Goal: Information Seeking & Learning: Check status

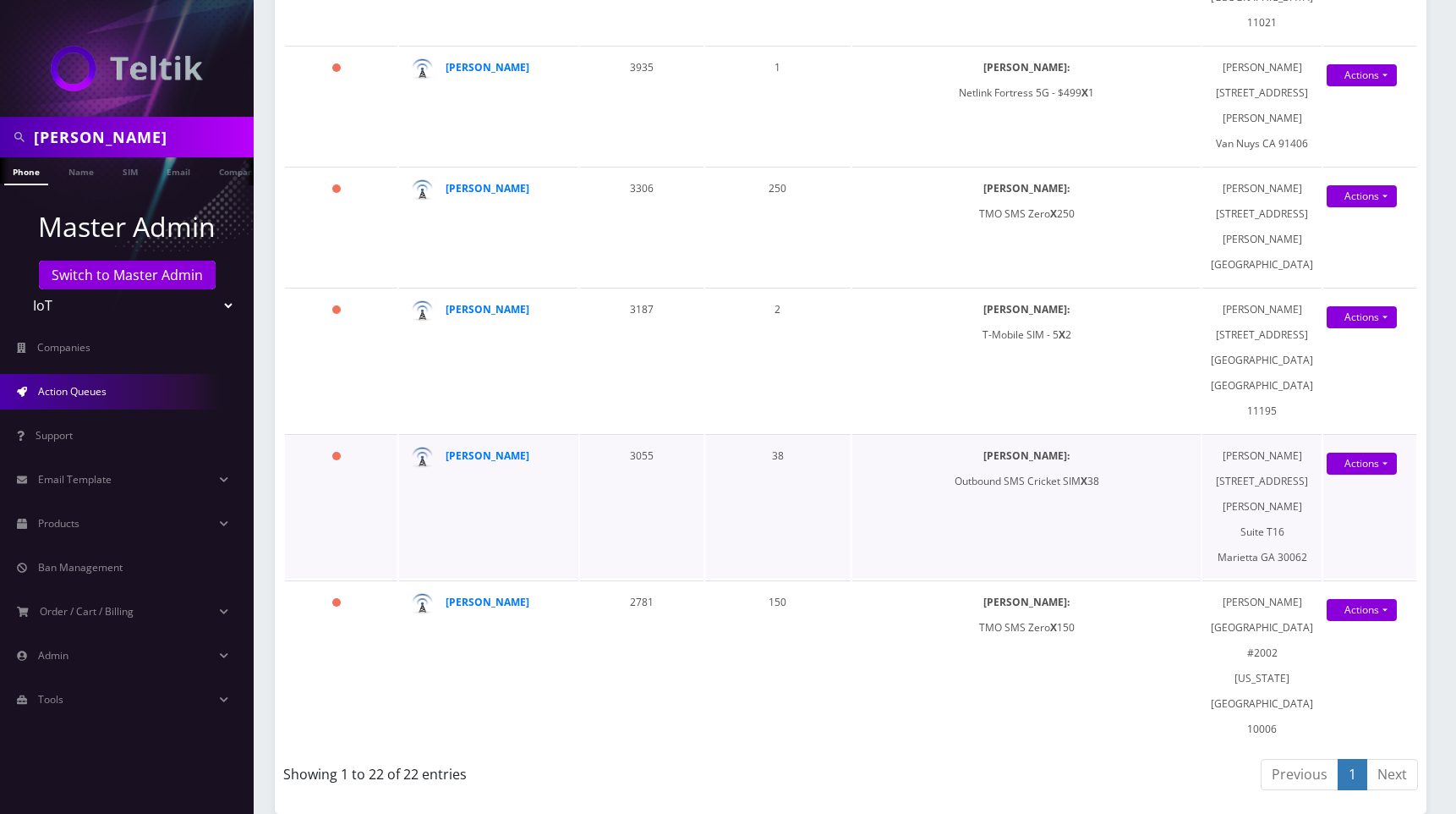
scroll to position [3677, 0]
click at [499, 448] on strong "[PERSON_NAME]" at bounding box center [487, 456] width 83 height 15
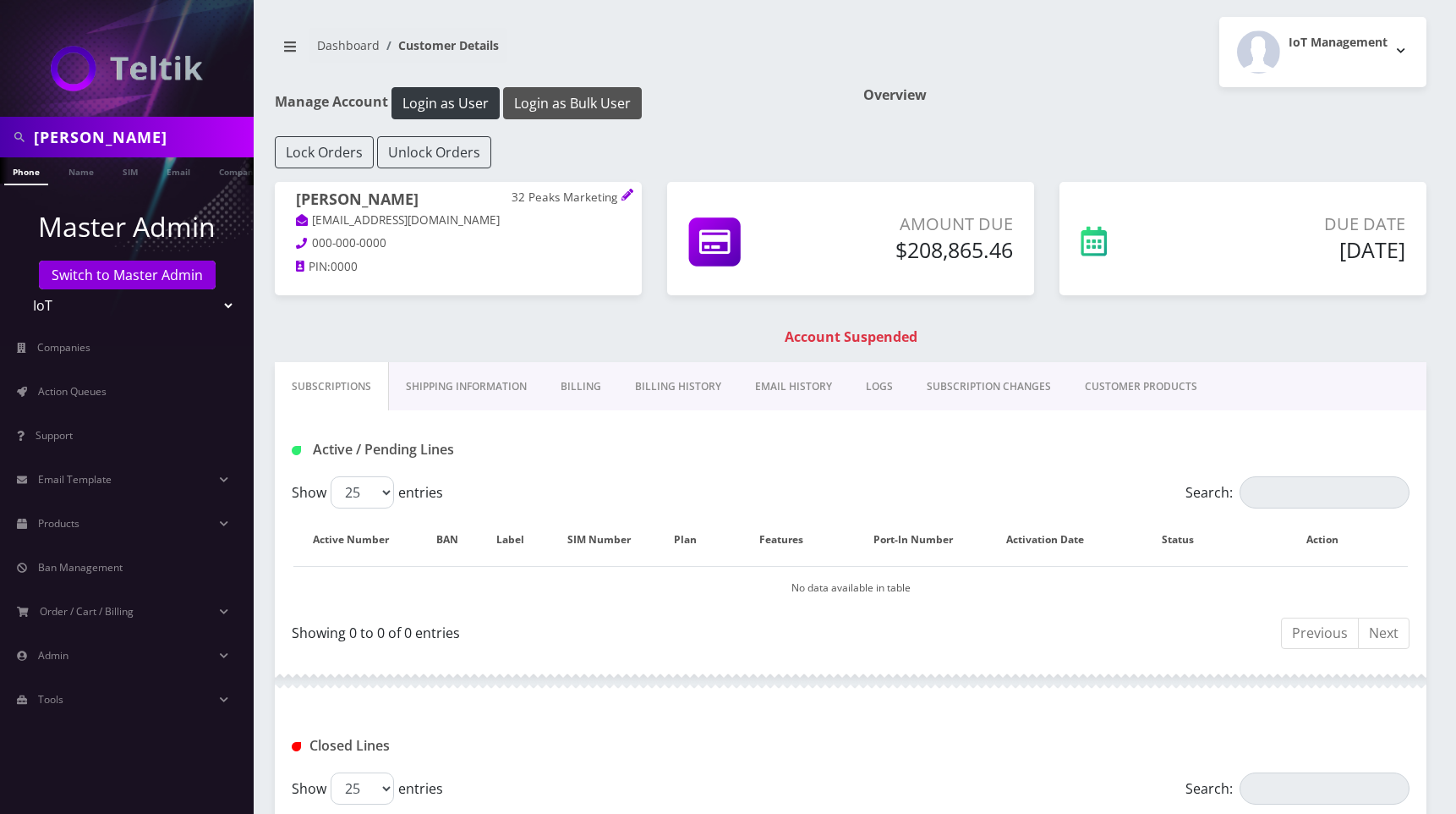
click at [568, 104] on button "Login as Bulk User" at bounding box center [572, 103] width 138 height 32
click at [93, 394] on span "Action Queues" at bounding box center [72, 391] width 69 height 15
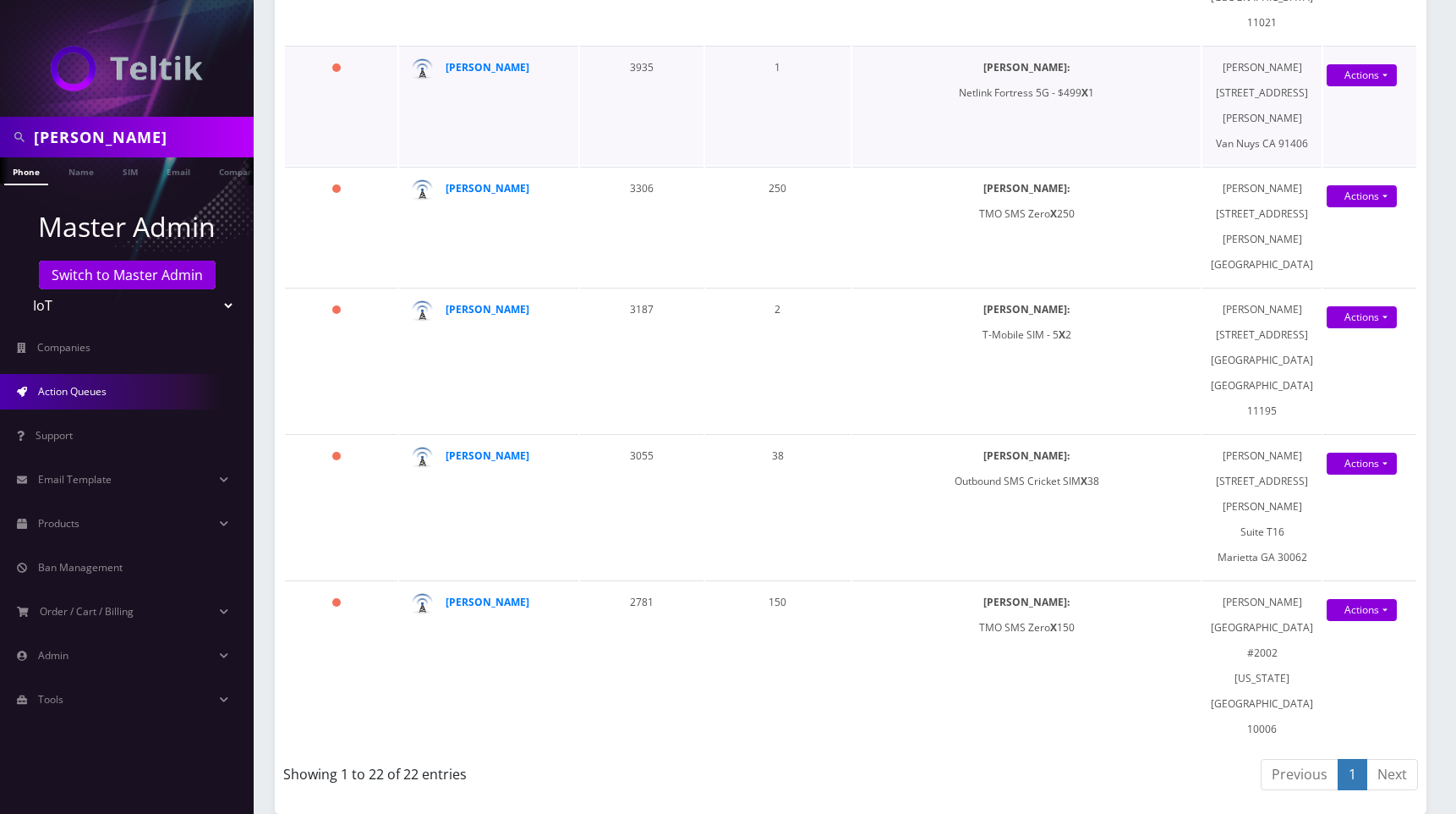
scroll to position [3677, 0]
click at [483, 448] on strong "[PERSON_NAME]" at bounding box center [487, 456] width 83 height 15
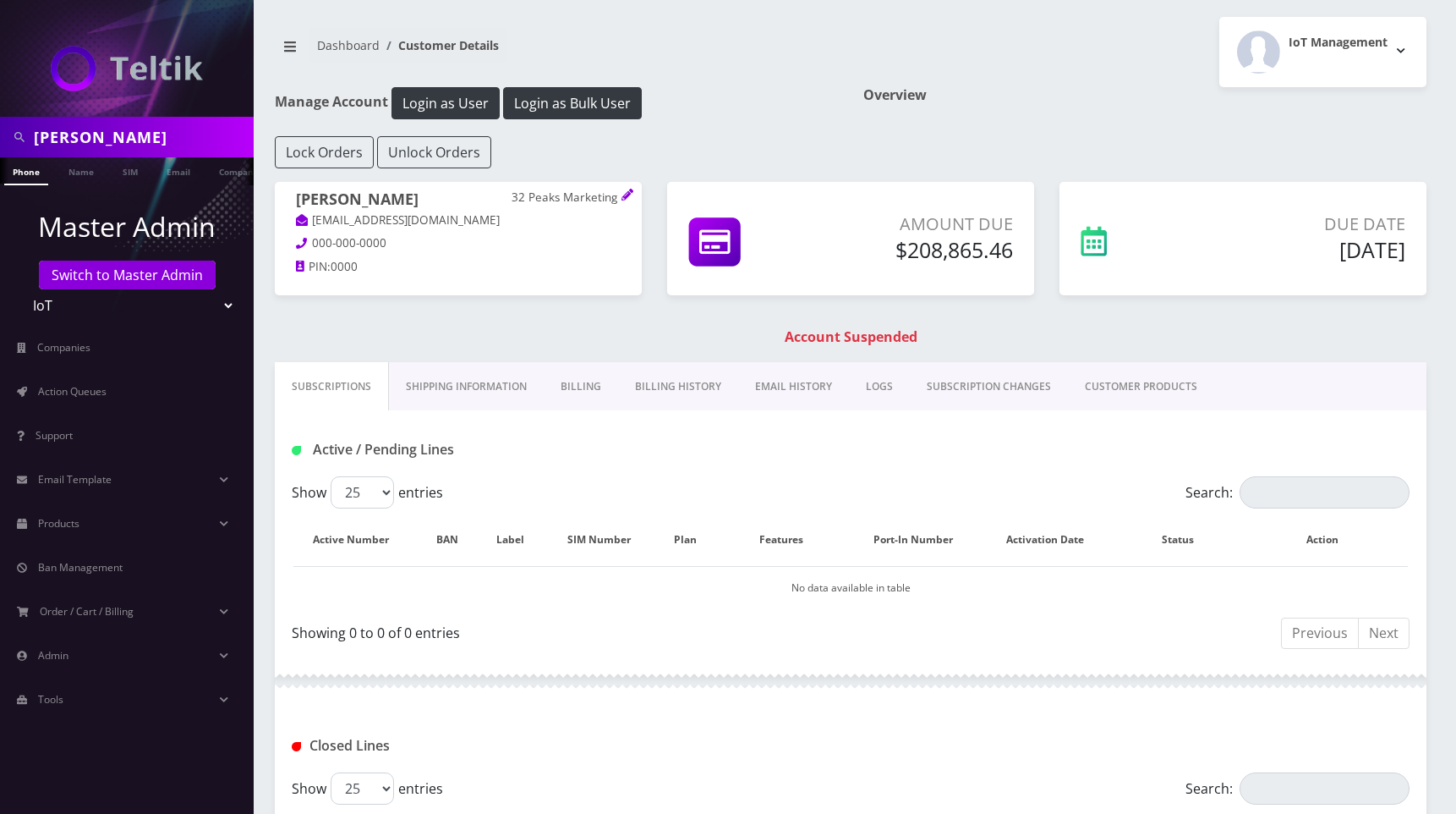
click at [485, 386] on link "Shipping Information" at bounding box center [466, 387] width 155 height 50
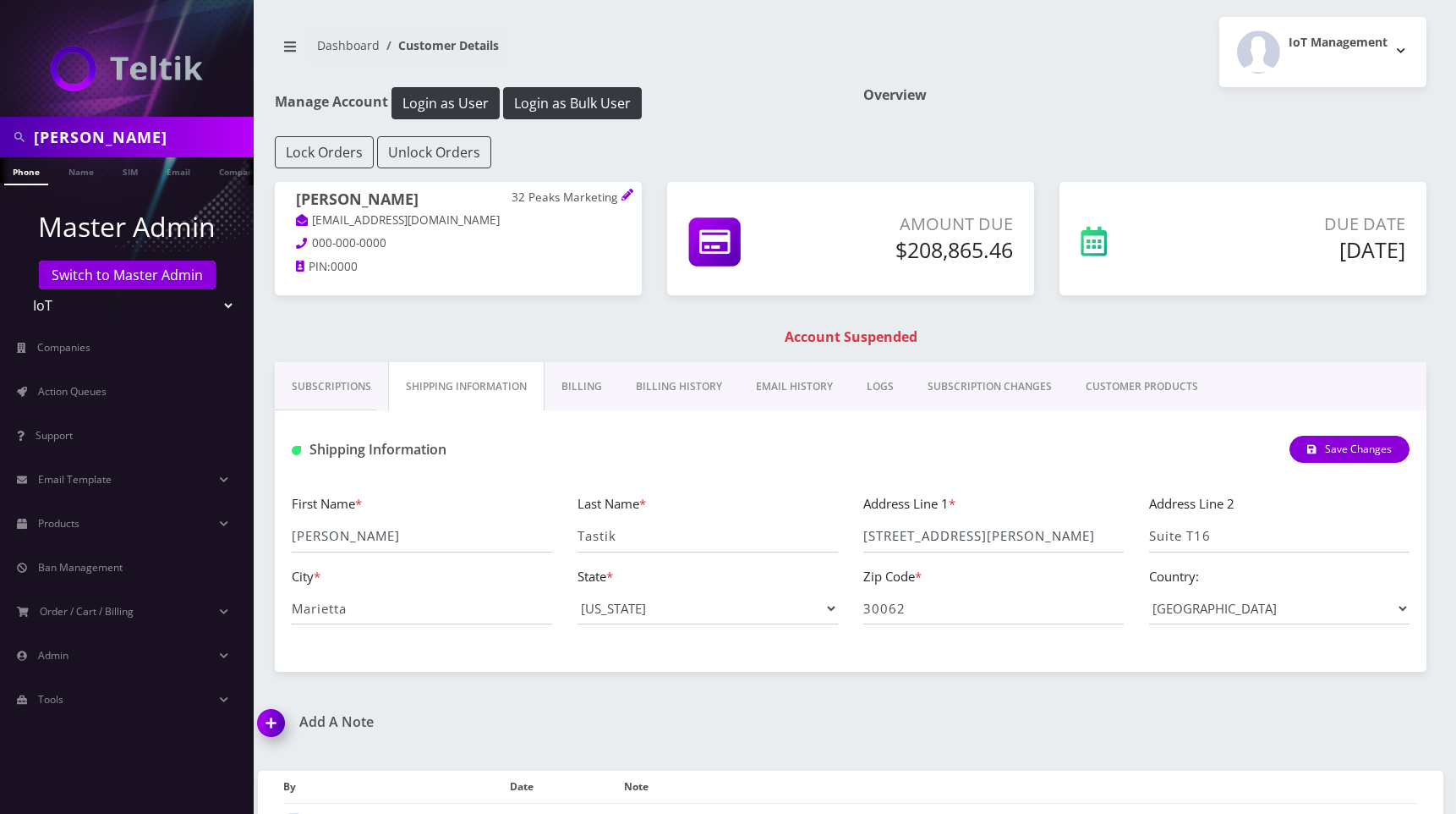
click at [569, 384] on link "Billing" at bounding box center [581, 387] width 74 height 50
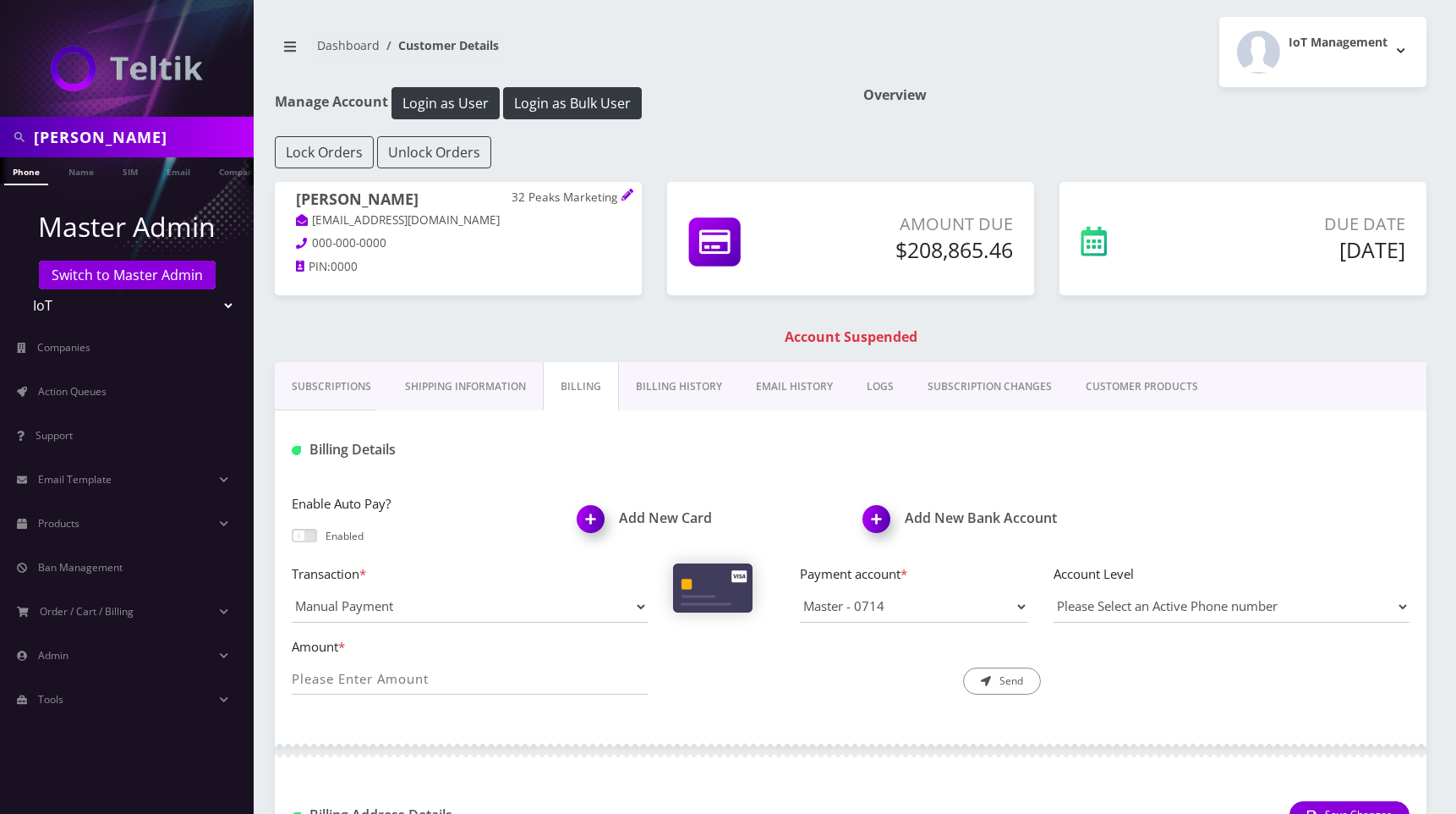
drag, startPoint x: 658, startPoint y: 390, endPoint x: 667, endPoint y: 390, distance: 9.0
click at [658, 390] on link "Billing History" at bounding box center [679, 387] width 120 height 50
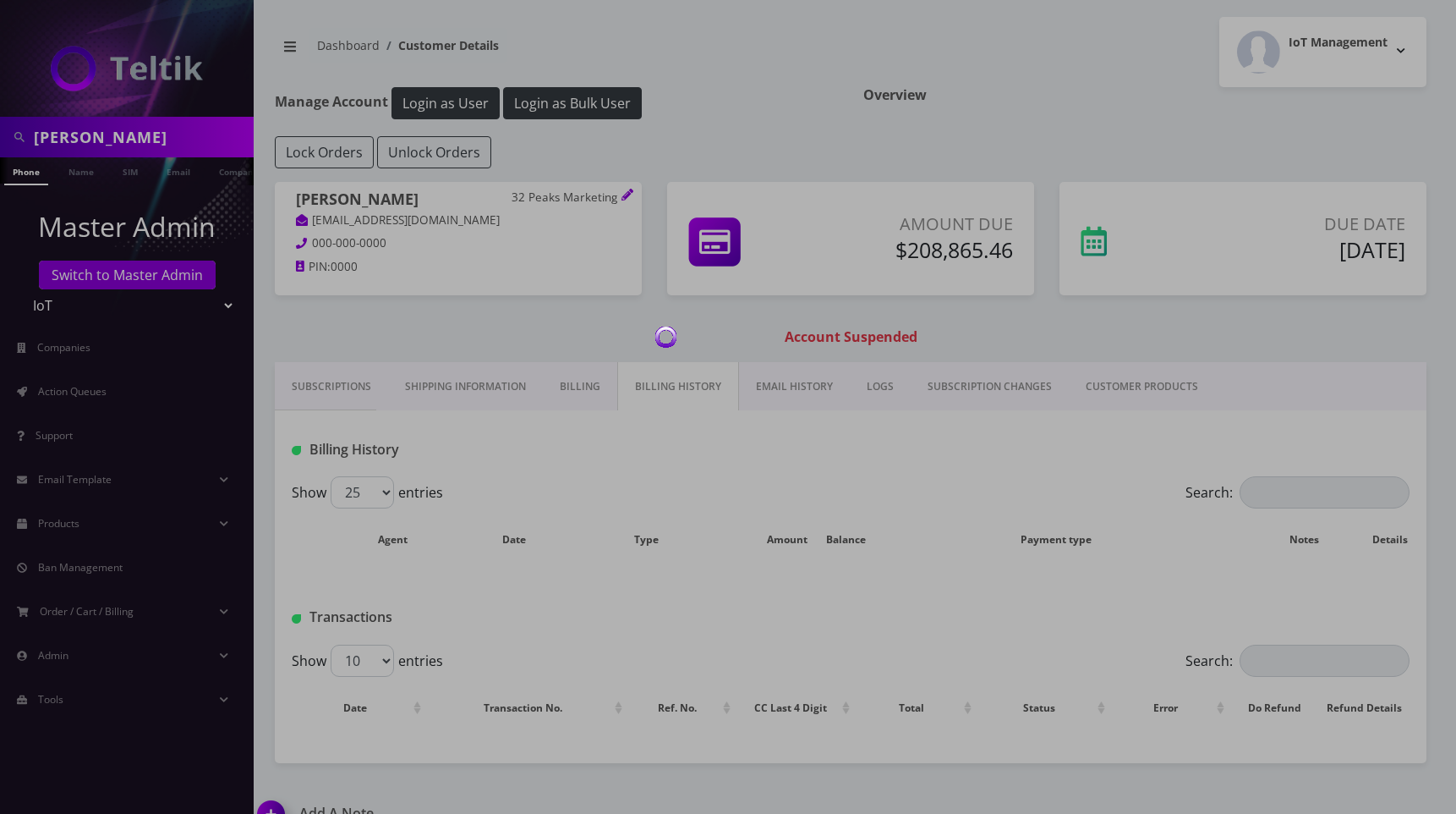
click at [797, 388] on div at bounding box center [728, 407] width 1456 height 814
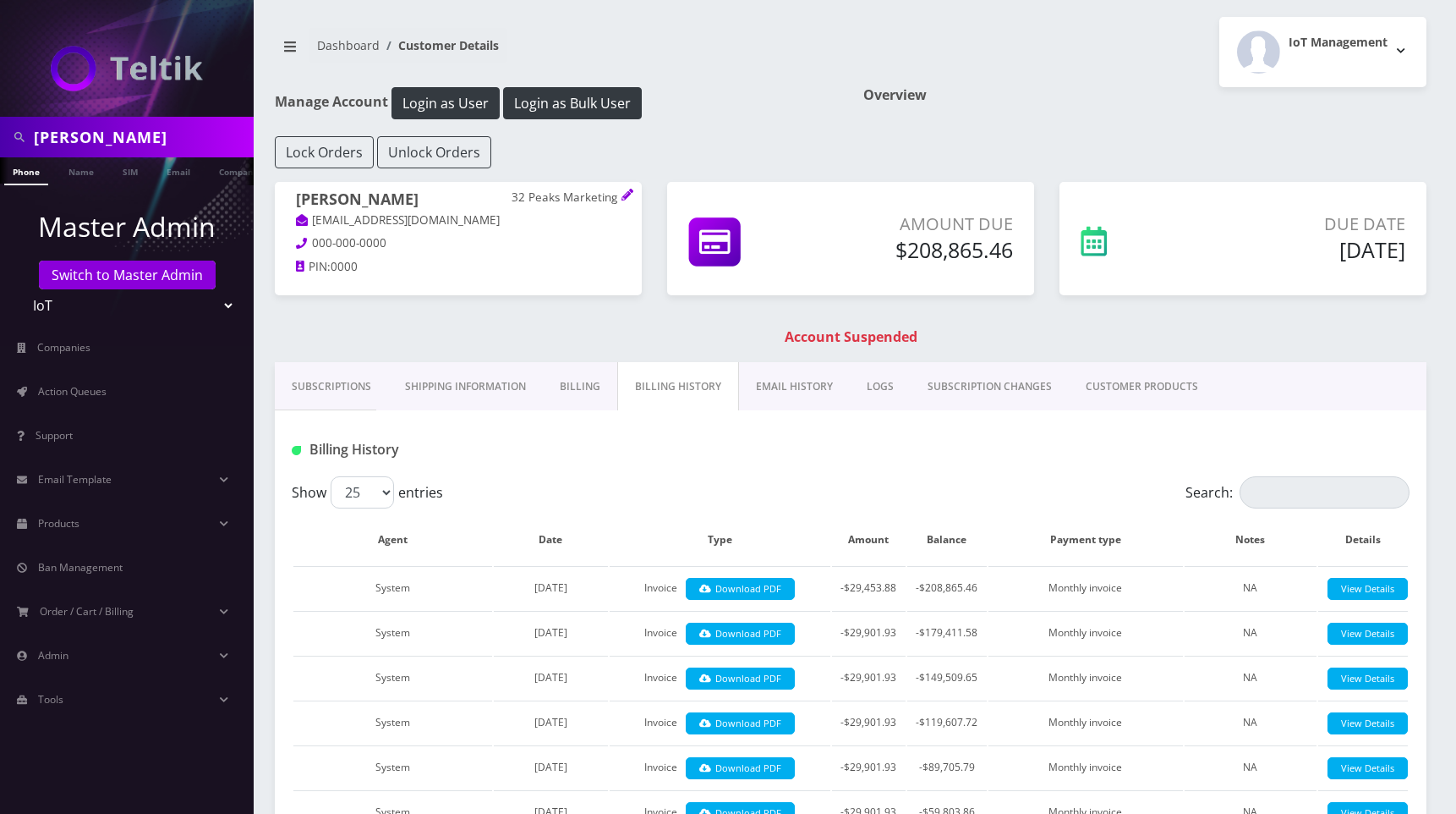
click at [797, 388] on link "EMAIL HISTORY" at bounding box center [794, 387] width 111 height 50
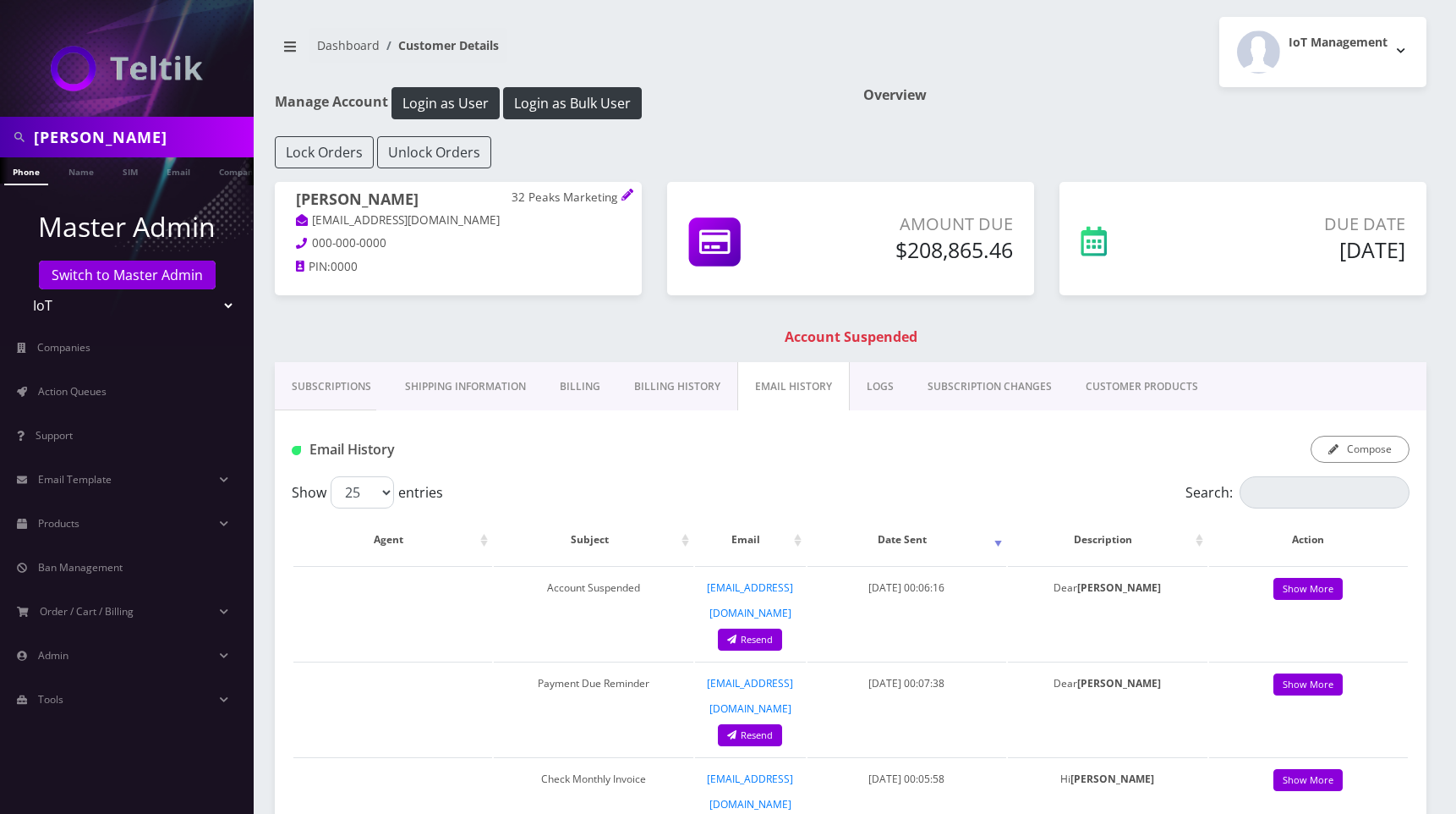
click at [880, 387] on link "LOGS" at bounding box center [881, 387] width 60 height 50
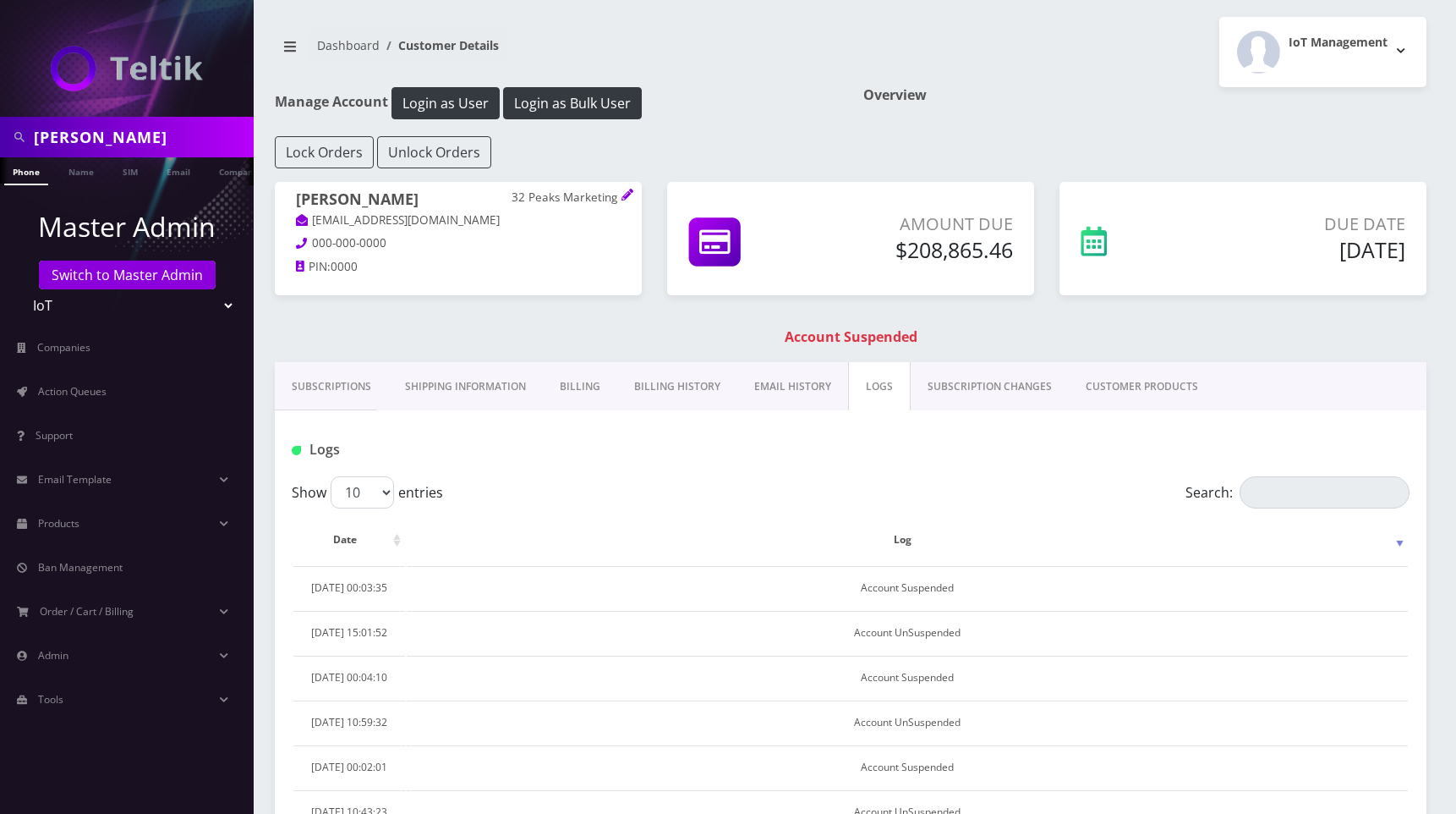
click at [794, 389] on link "EMAIL HISTORY" at bounding box center [793, 387] width 111 height 50
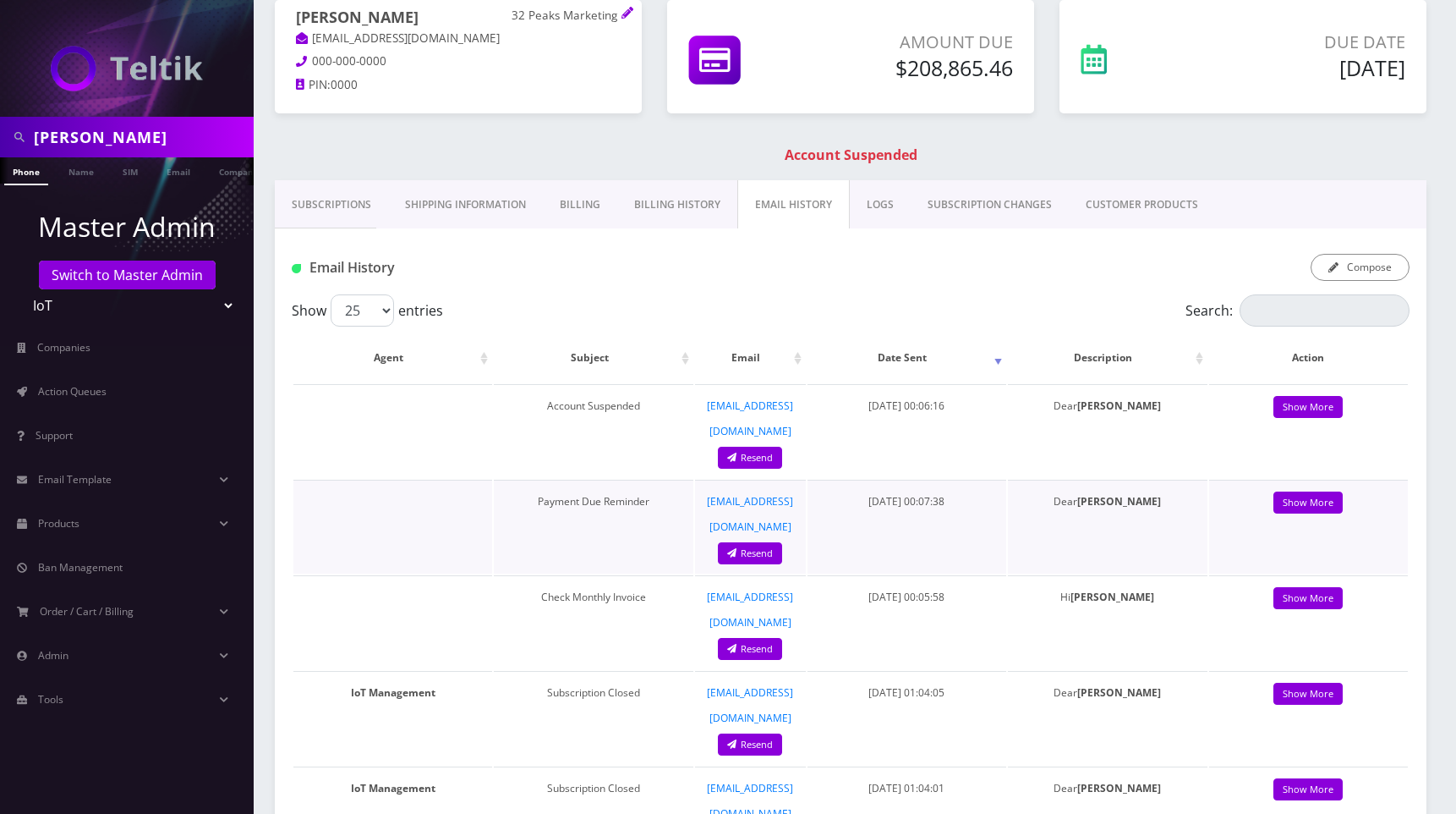
scroll to position [240, 0]
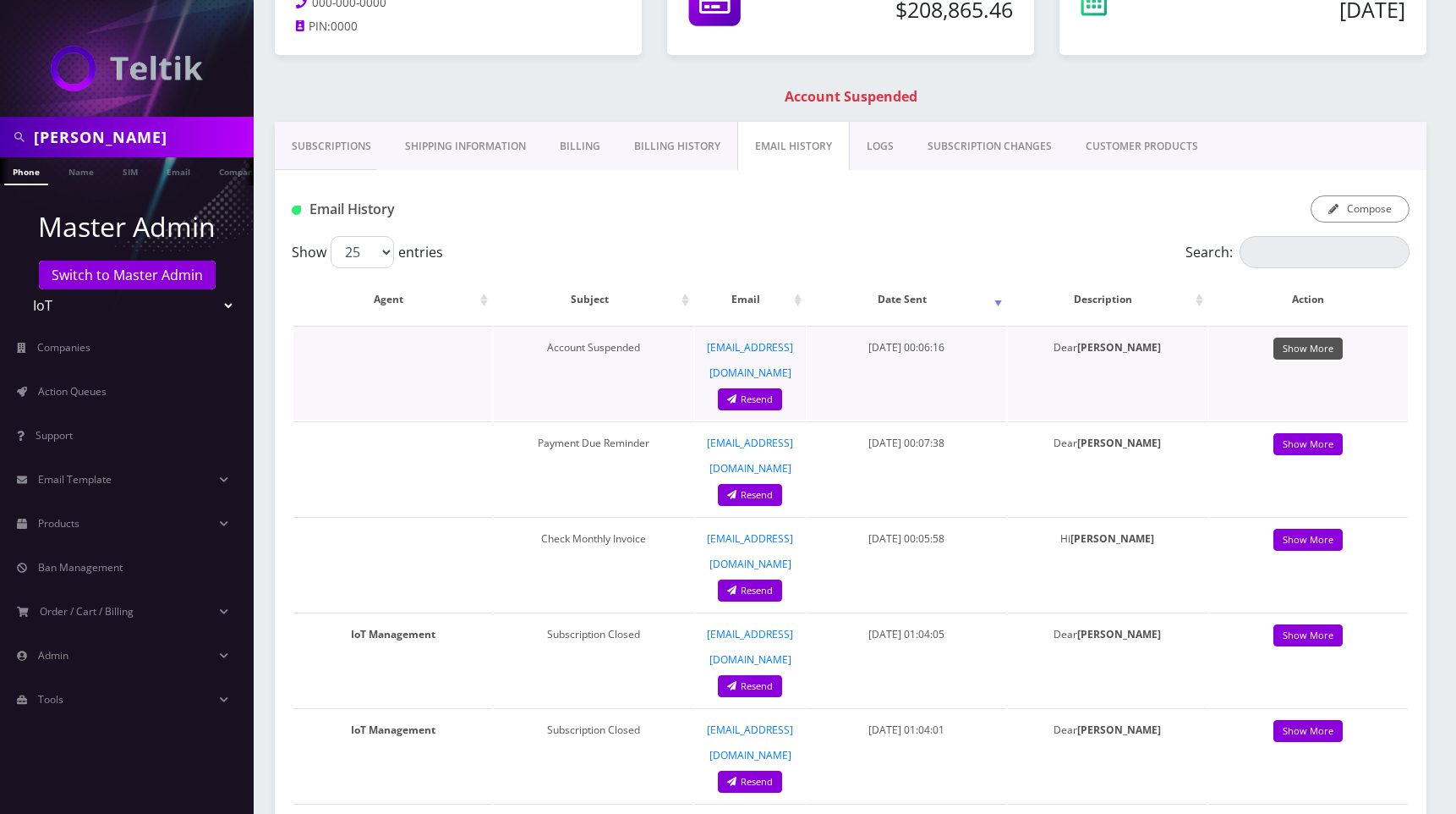
click at [1308, 352] on link "Show More" at bounding box center [1308, 348] width 70 height 23
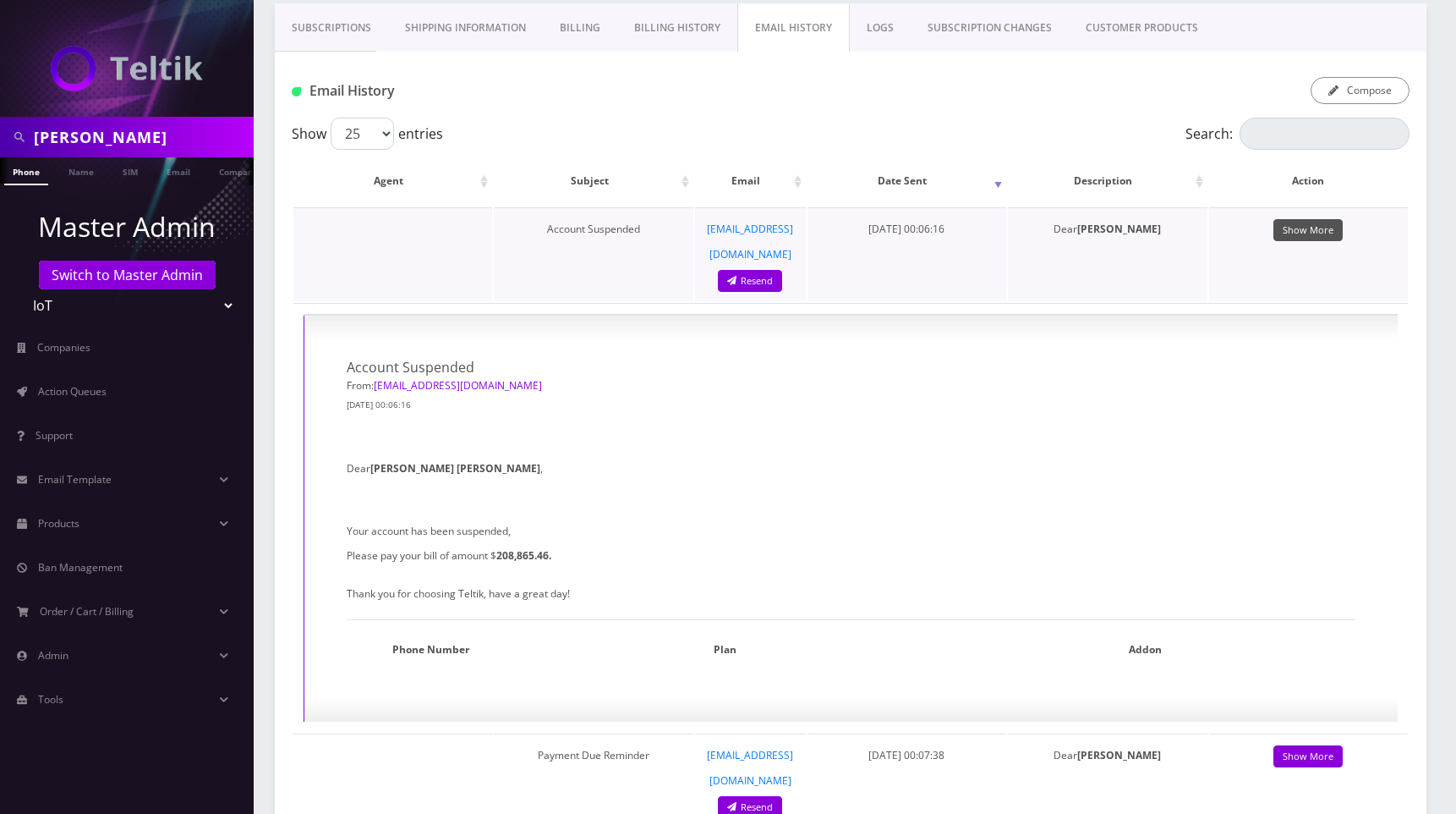
scroll to position [357, 0]
click at [1330, 230] on link "Show More" at bounding box center [1308, 233] width 70 height 23
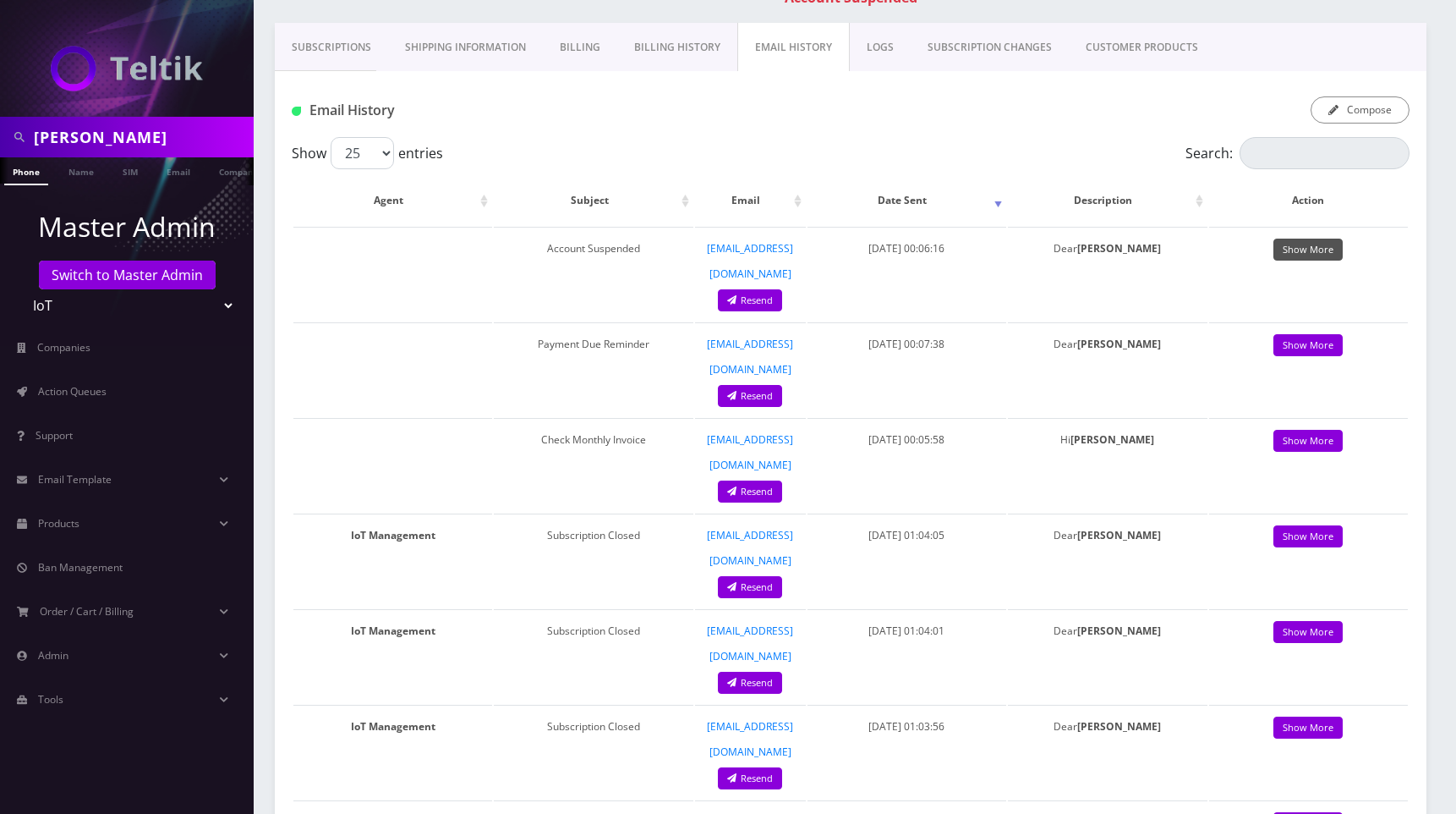
scroll to position [0, 0]
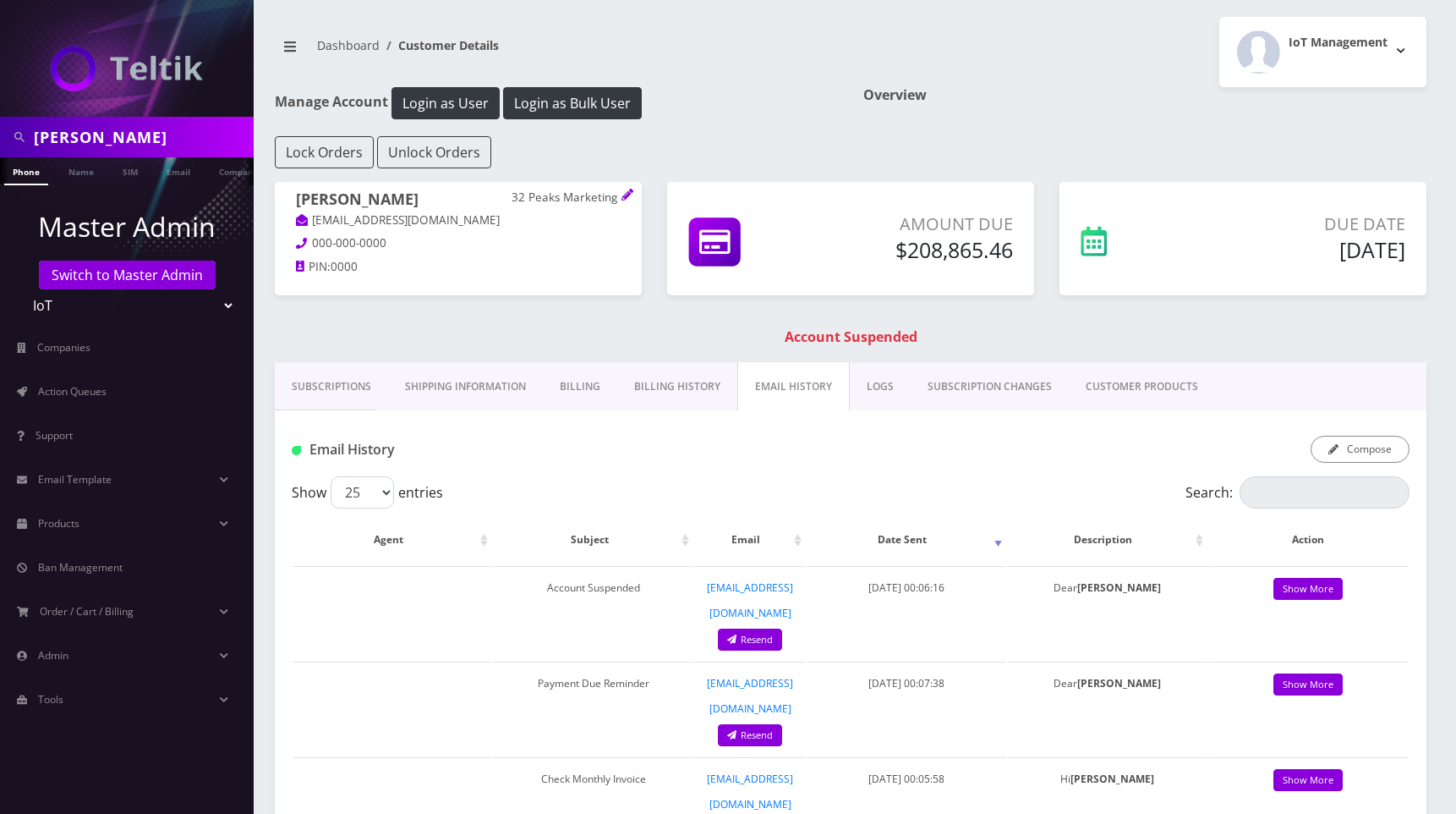
click at [870, 388] on link "LOGS" at bounding box center [881, 387] width 60 height 50
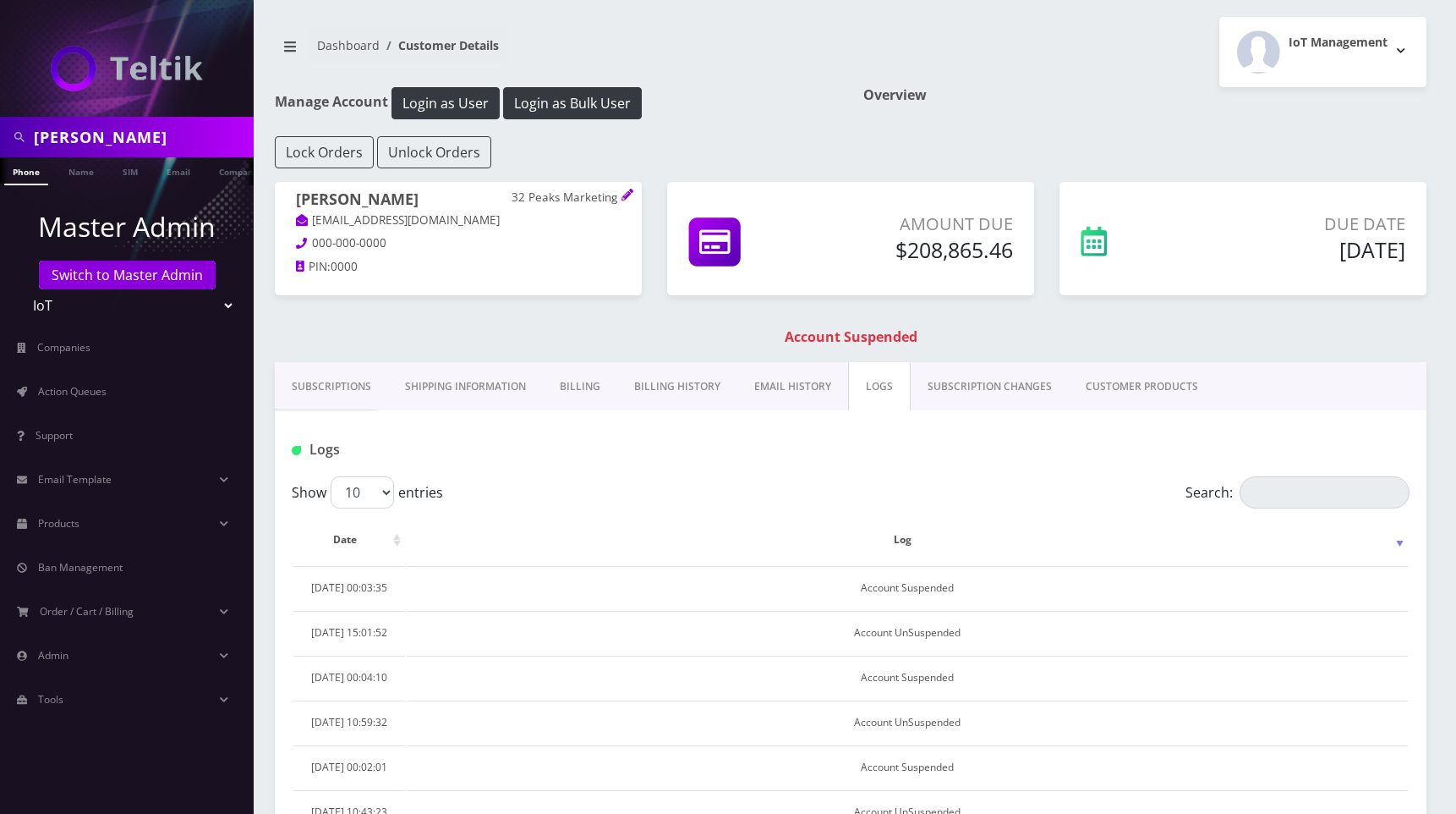
click at [961, 390] on link "SUBSCRIPTION CHANGES" at bounding box center [990, 387] width 159 height 50
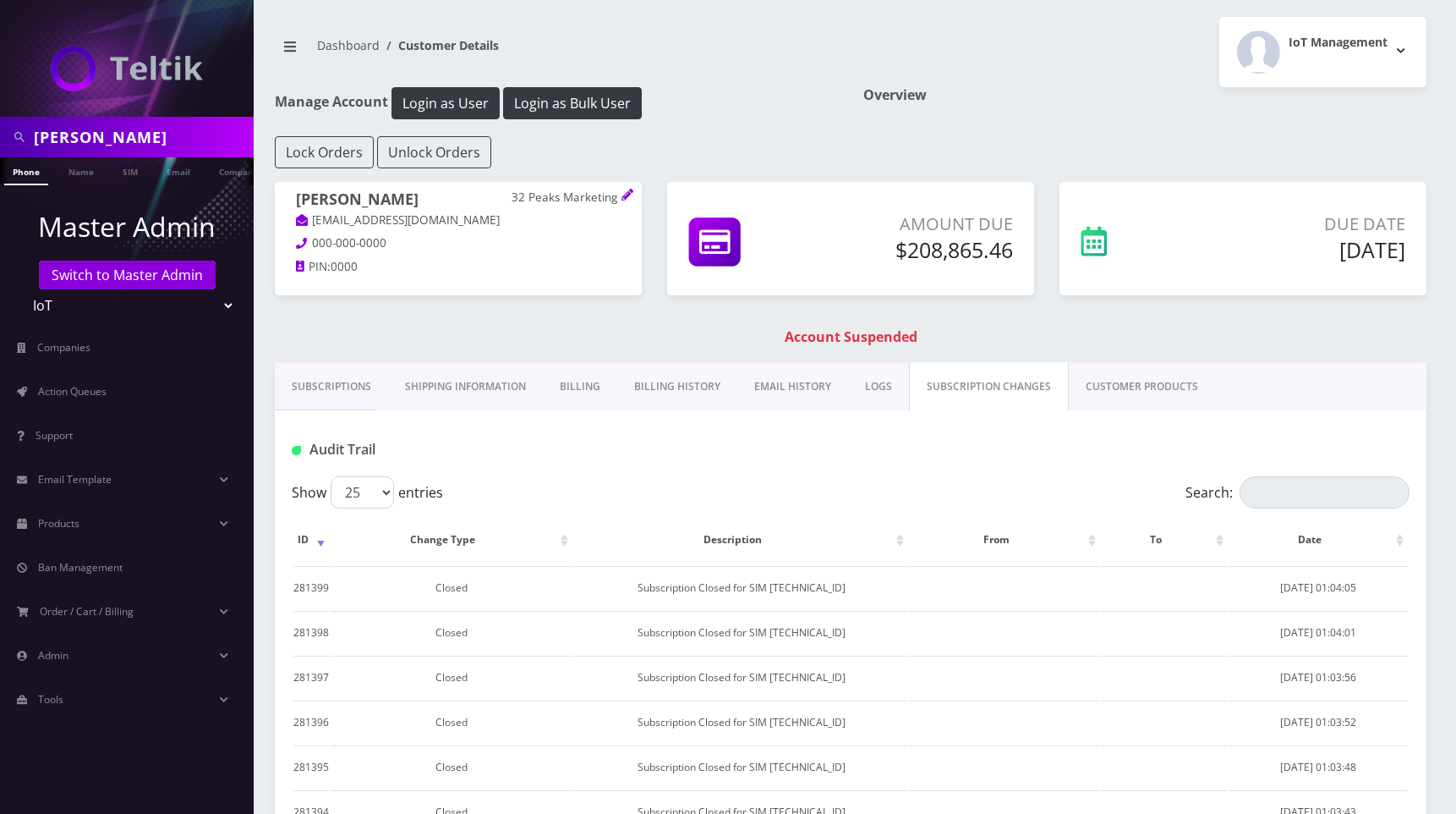
click at [1126, 380] on link "CUSTOMER PRODUCTS" at bounding box center [1143, 387] width 147 height 50
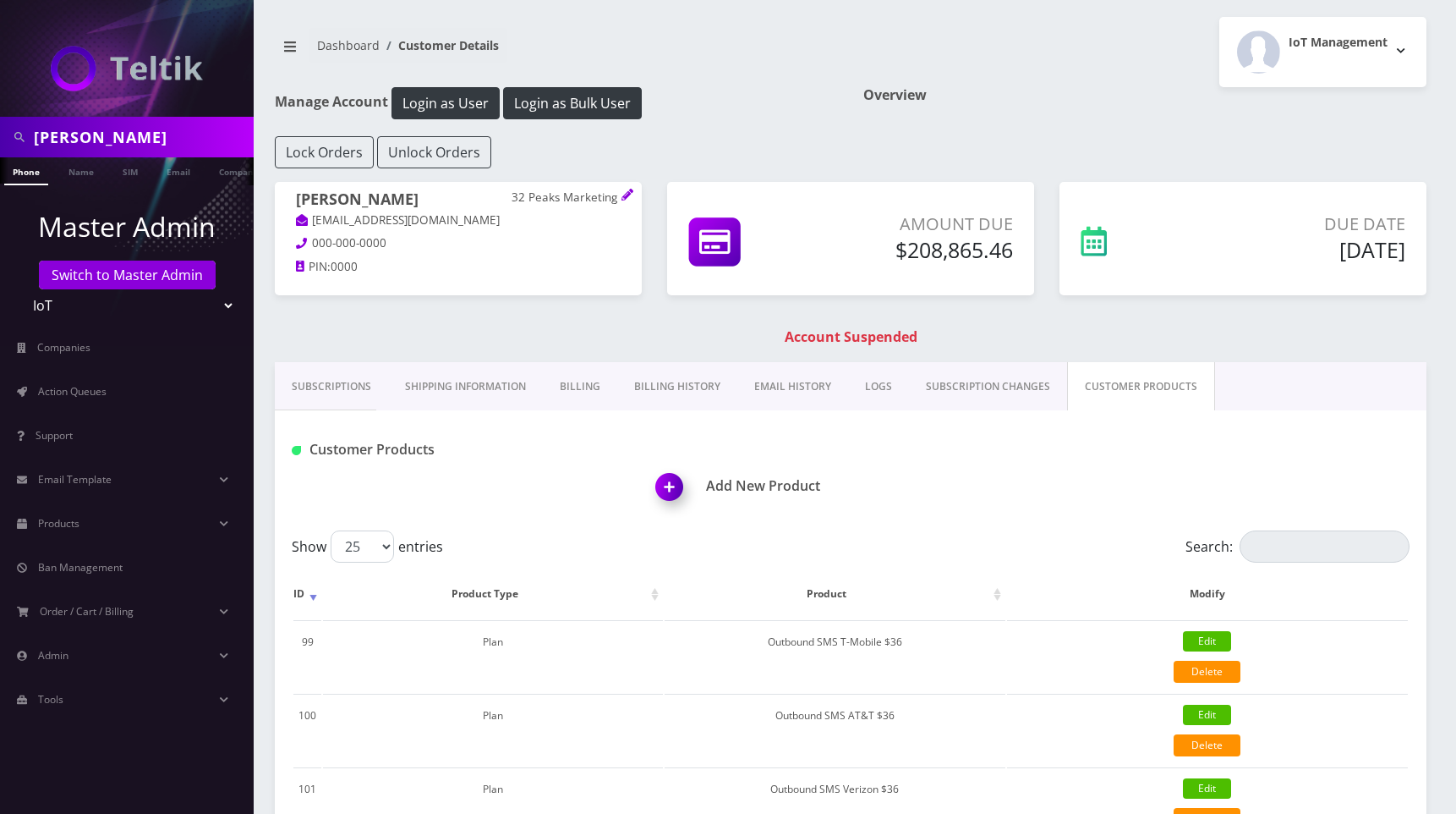
click at [324, 390] on link "Subscriptions" at bounding box center [332, 387] width 114 height 50
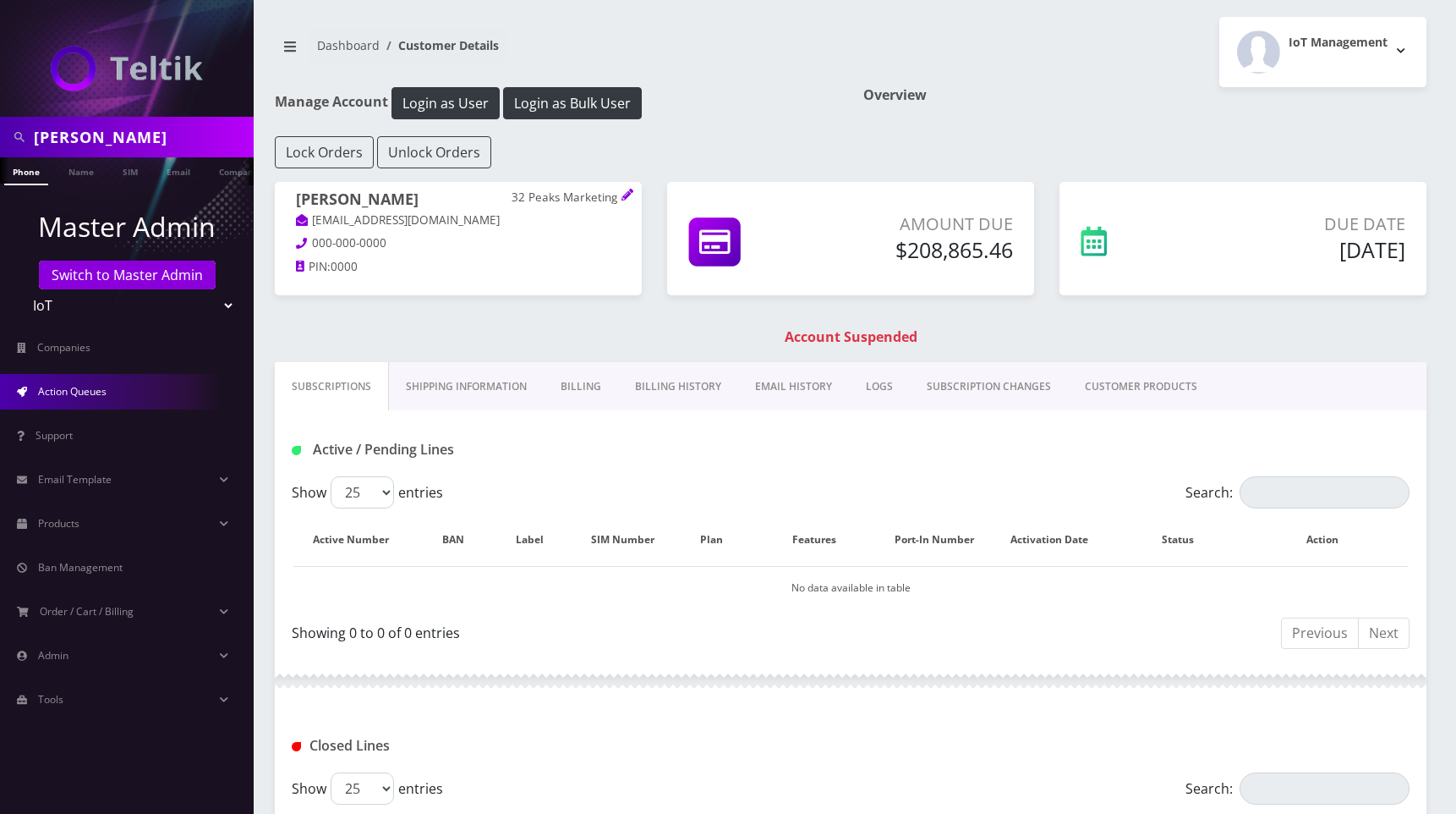
click at [89, 381] on link "Action Queues" at bounding box center [126, 391] width 254 height 36
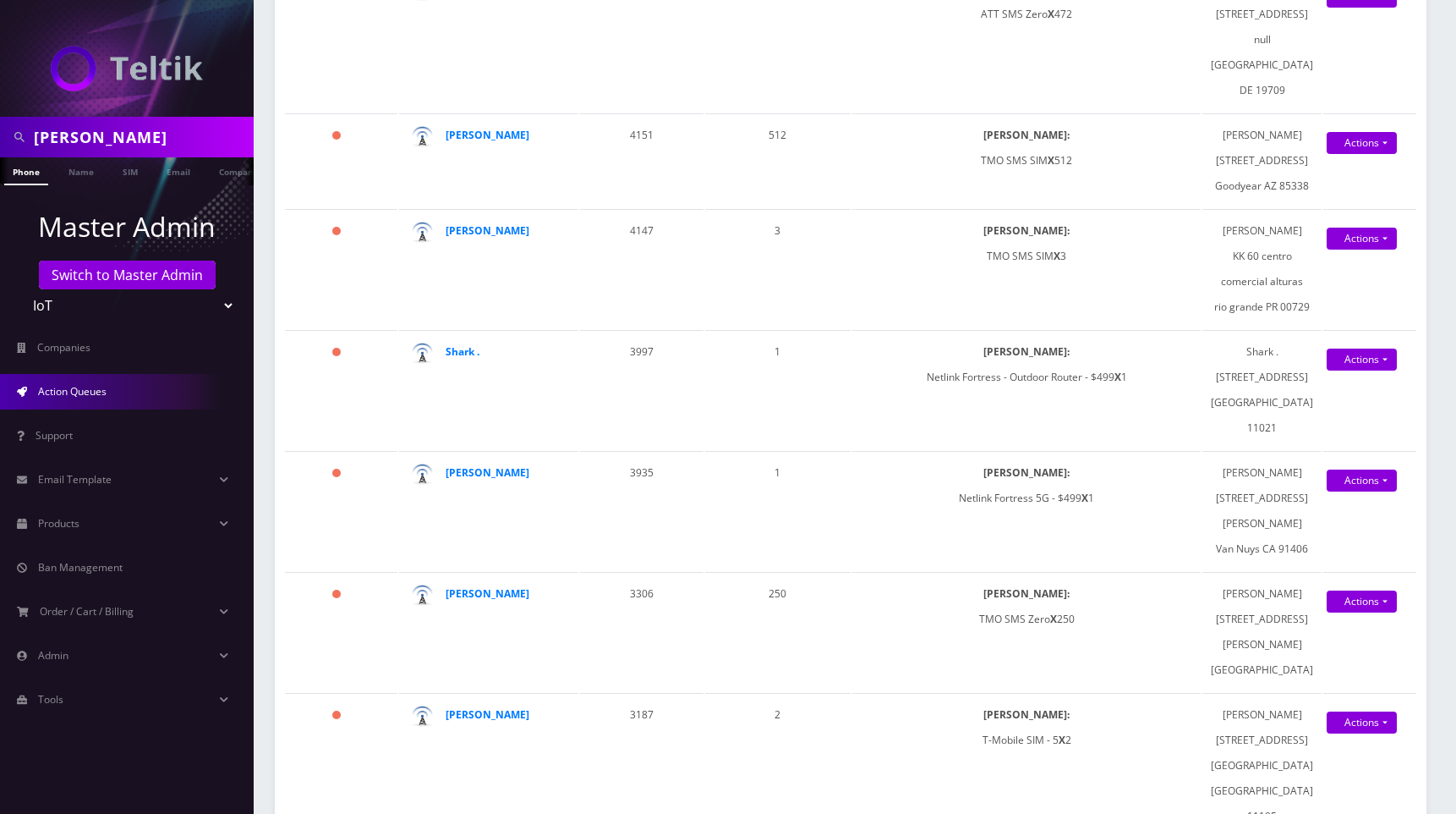
scroll to position [1937, 0]
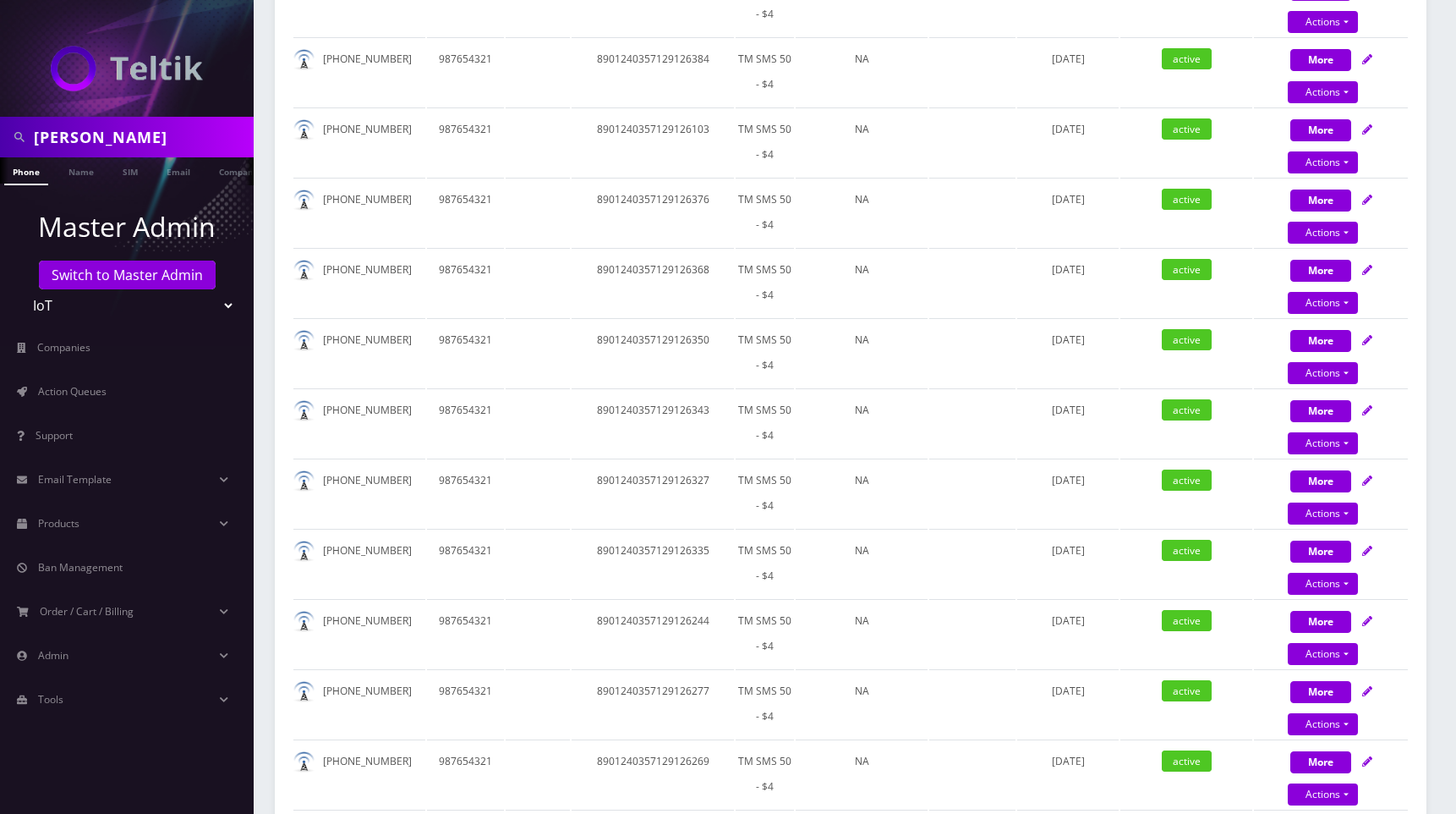
scroll to position [1913, 0]
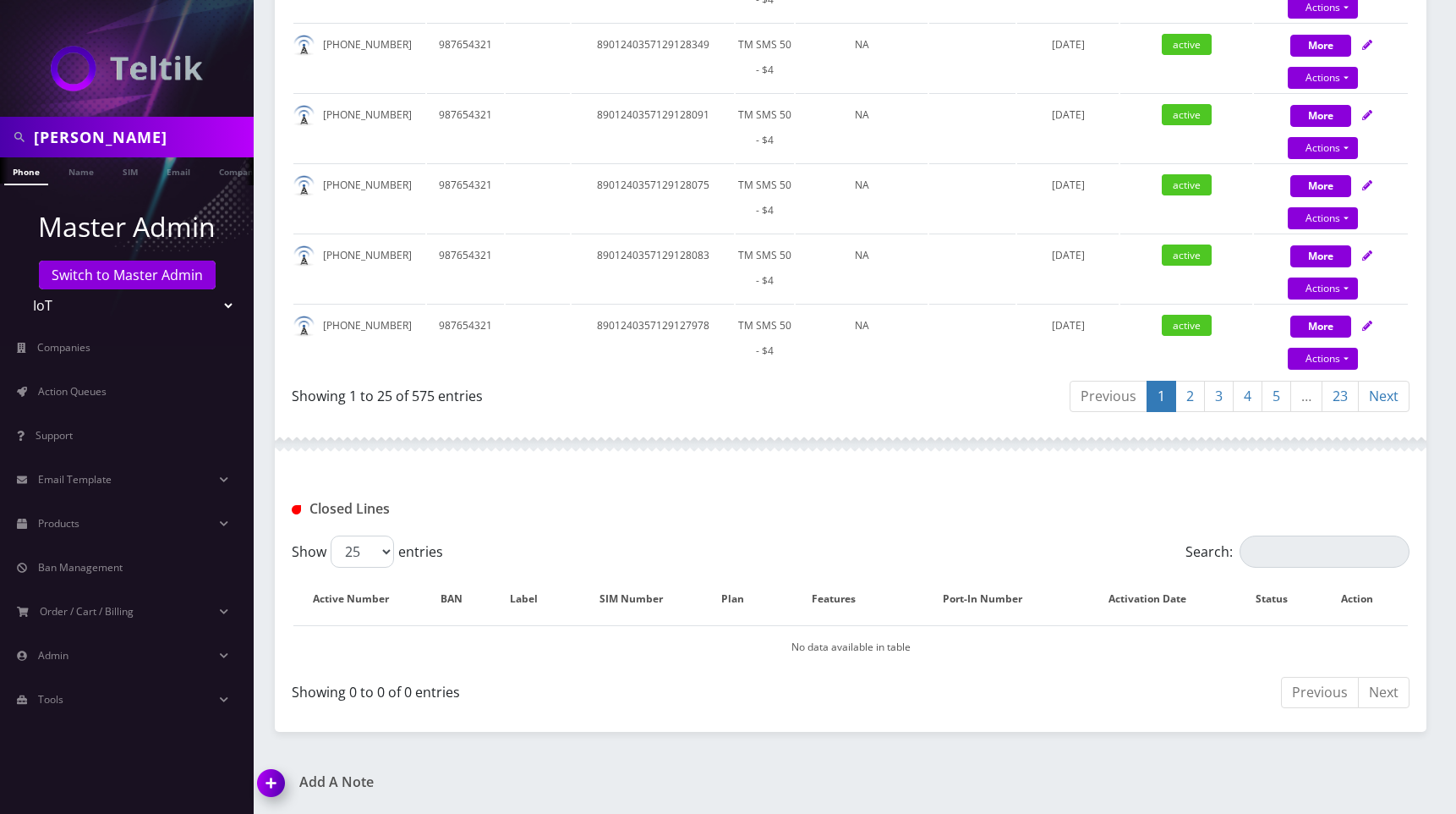
click at [1330, 390] on link "23" at bounding box center [1341, 396] width 38 height 31
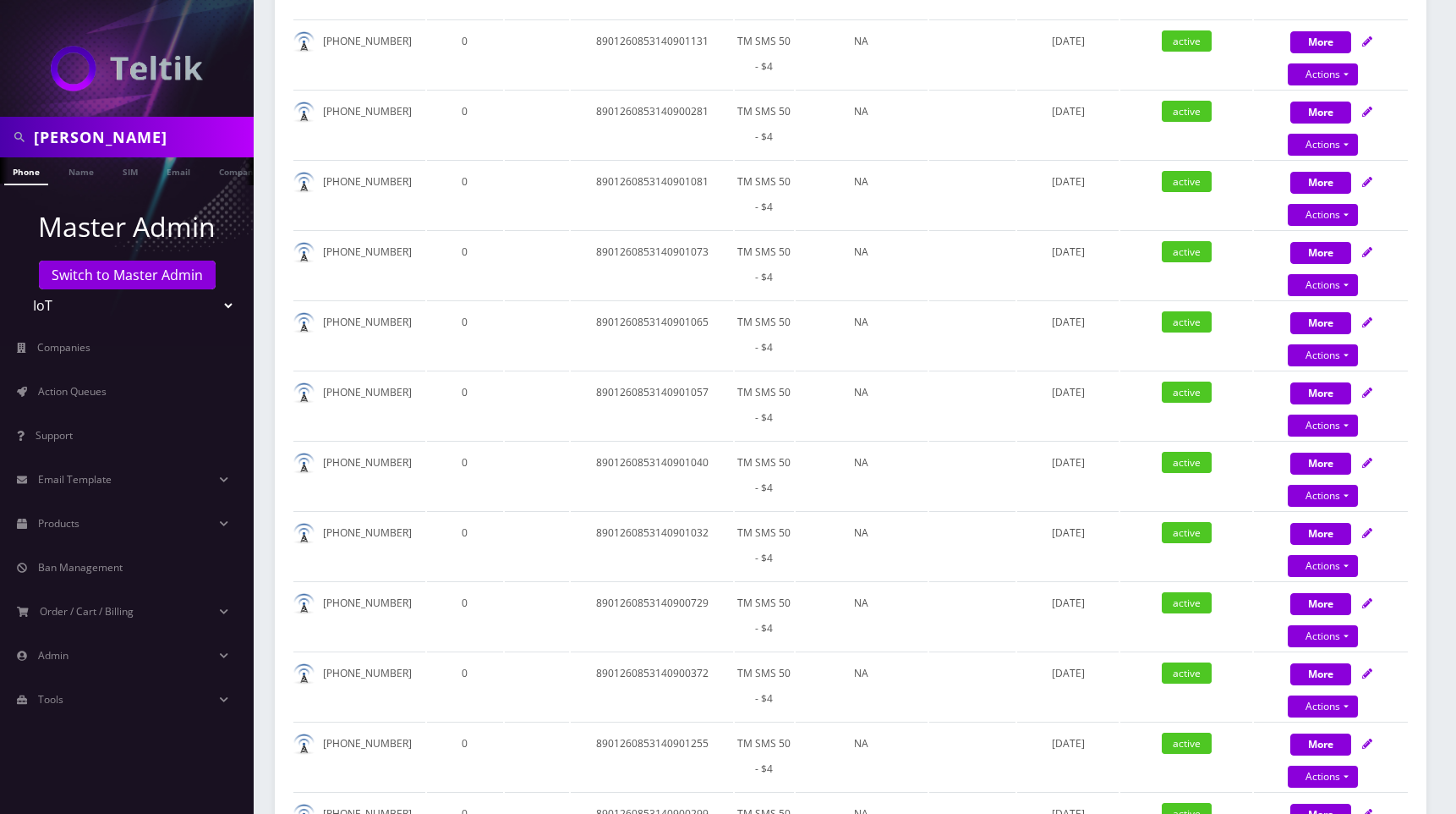
scroll to position [0, 0]
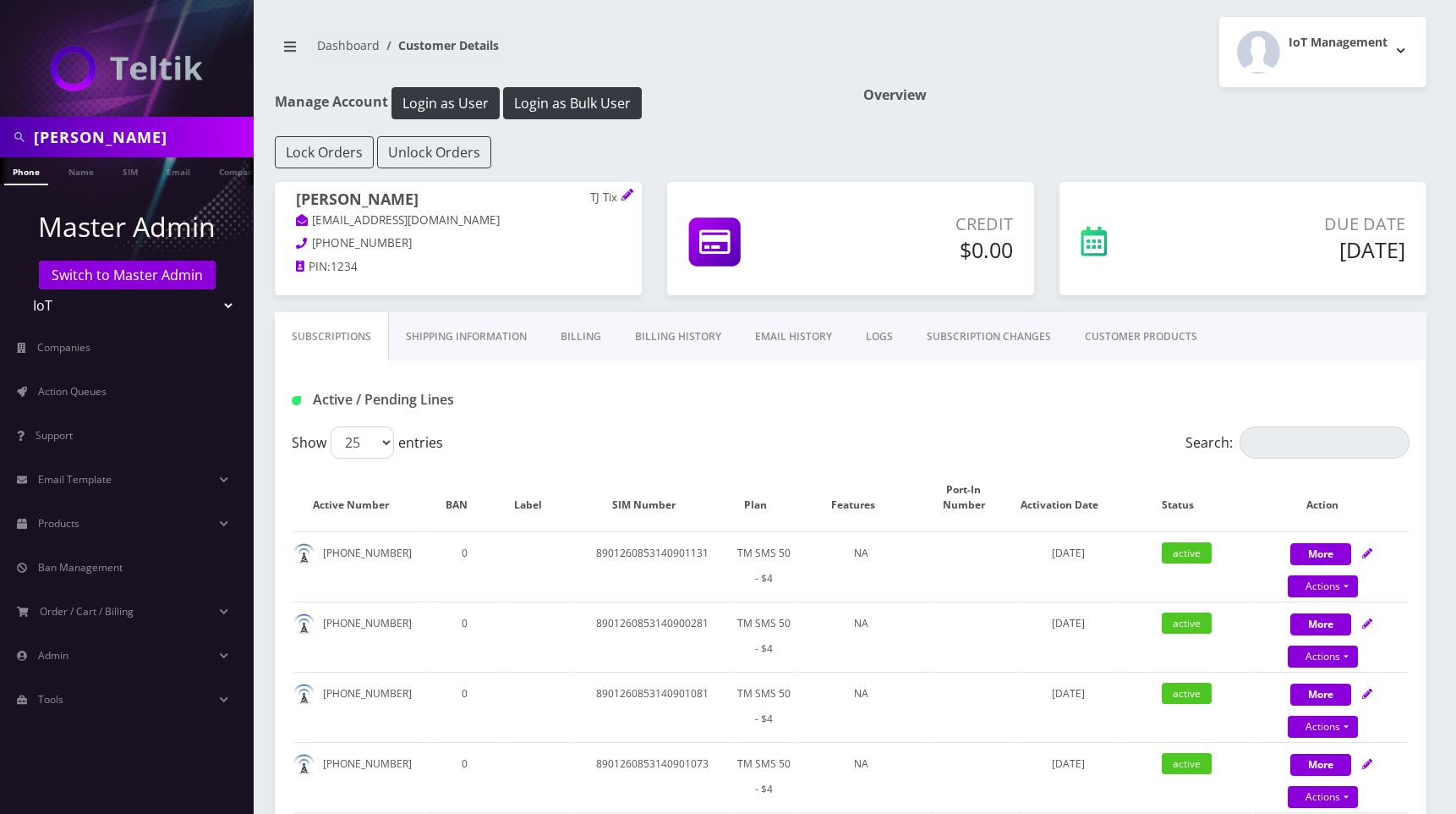
click at [1023, 60] on div "IoT Management Logout" at bounding box center [1144, 51] width 588 height 71
click at [1091, 38] on div "IoT Management Logout" at bounding box center [1144, 51] width 588 height 71
